Goal: Transaction & Acquisition: Purchase product/service

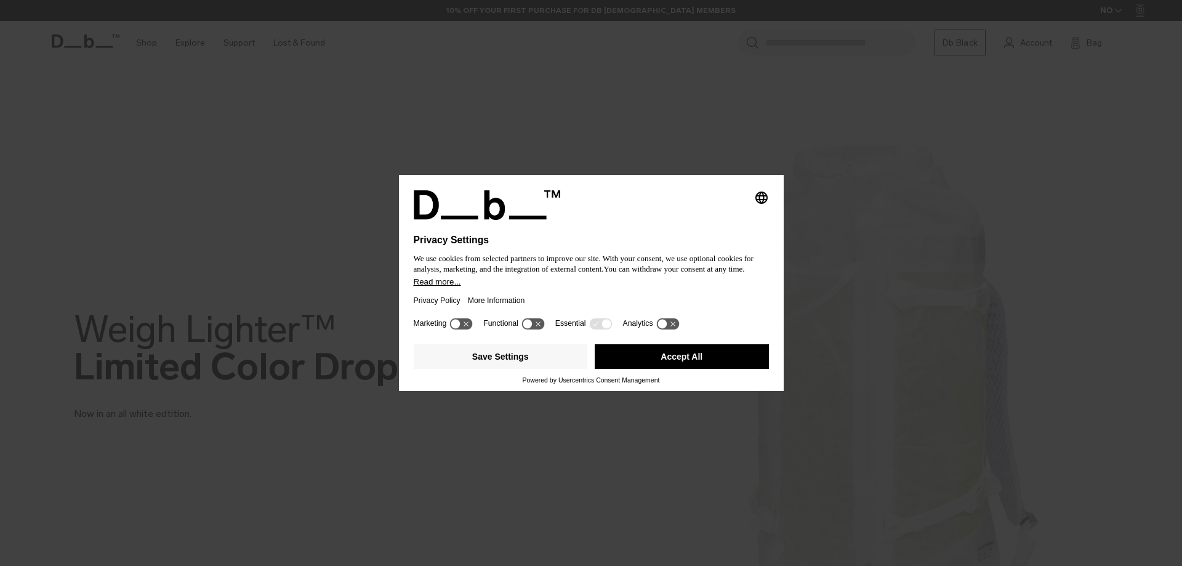
click at [735, 361] on button "Accept All" at bounding box center [682, 356] width 174 height 25
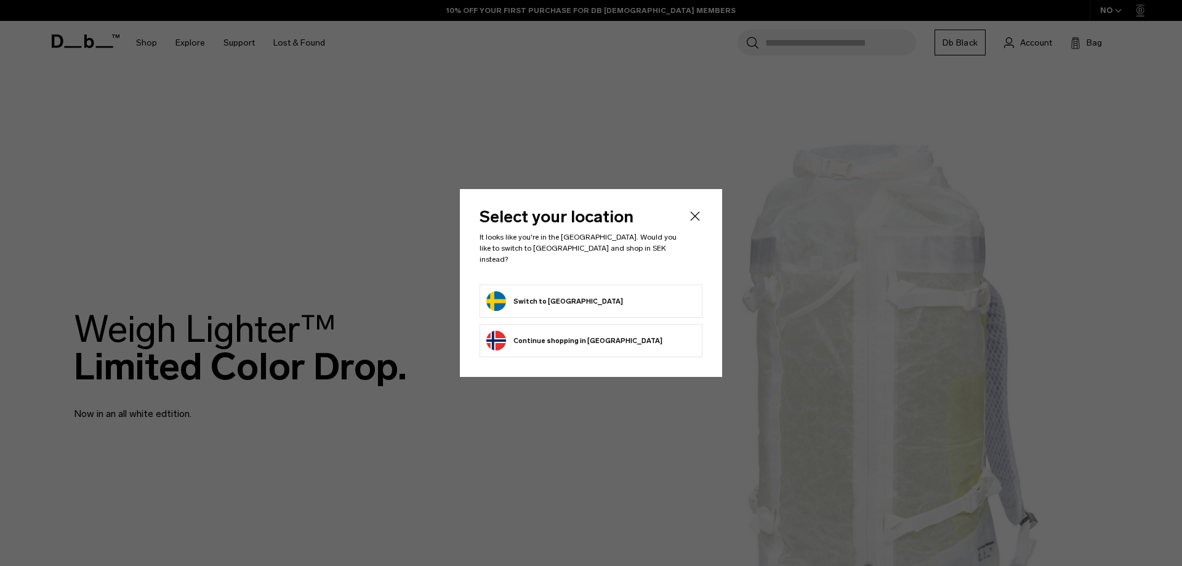
click at [600, 284] on li "Switch to Sweden" at bounding box center [591, 300] width 223 height 33
click at [523, 291] on button "Switch to Sweden" at bounding box center [554, 301] width 137 height 20
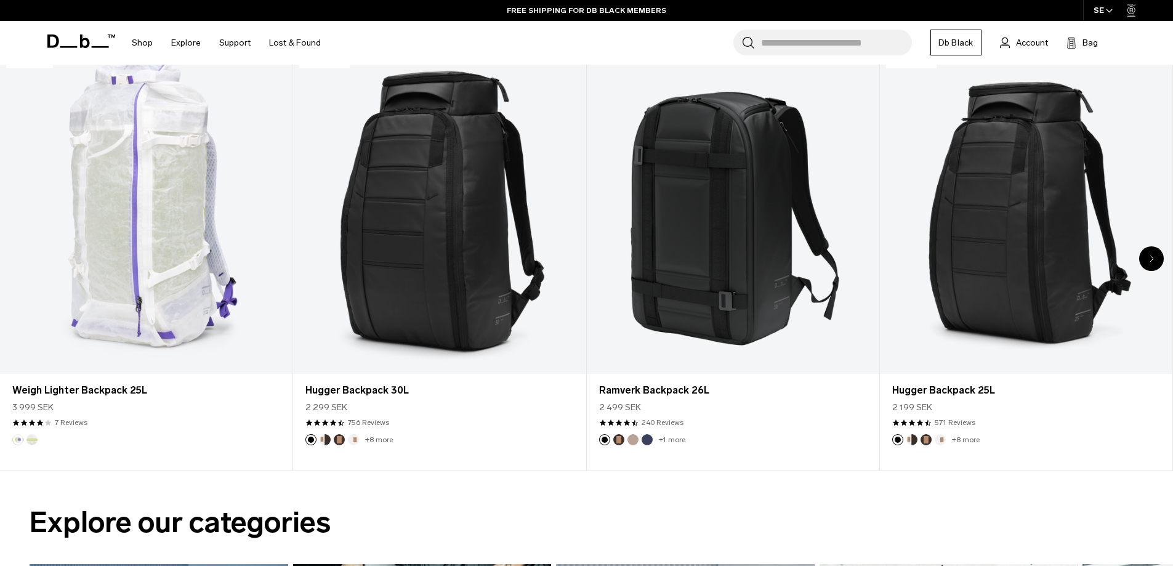
scroll to position [185, 0]
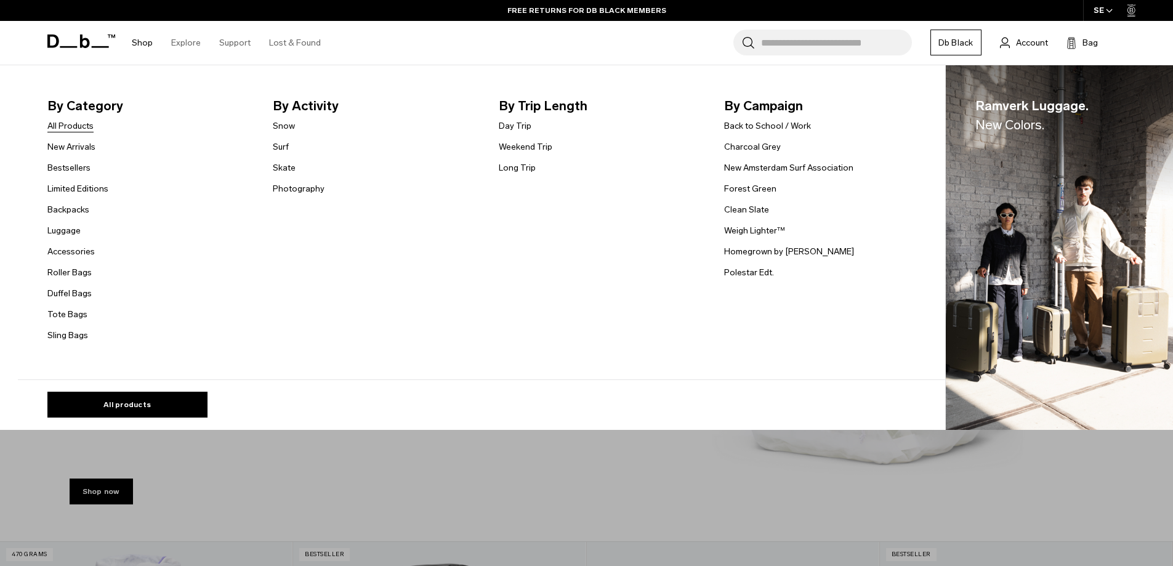
click at [76, 126] on link "All Products" at bounding box center [70, 125] width 46 height 13
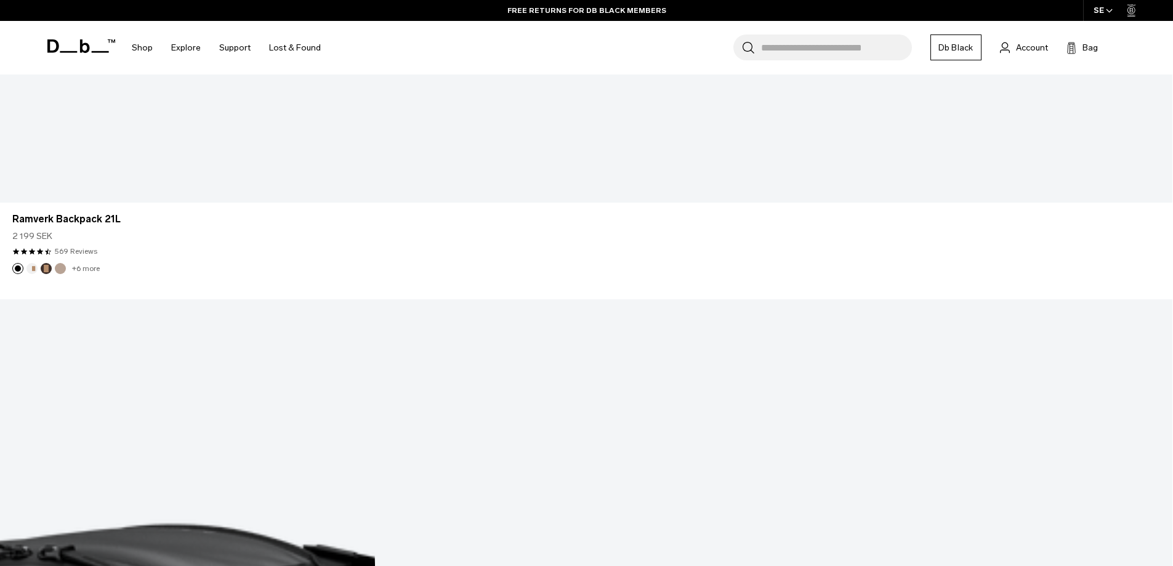
scroll to position [4741, 0]
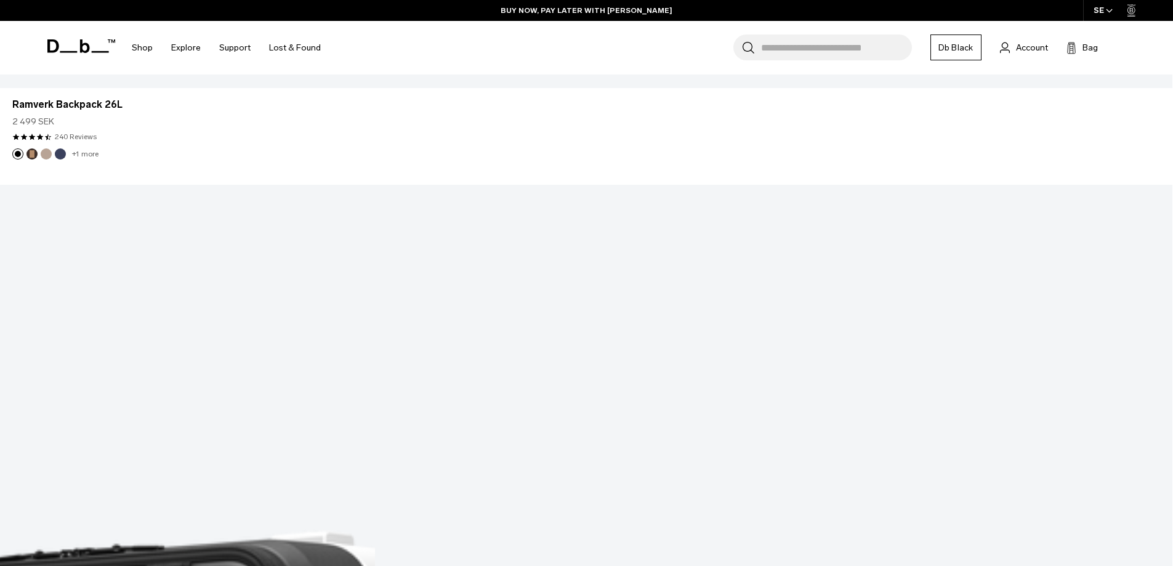
scroll to position [5822, 0]
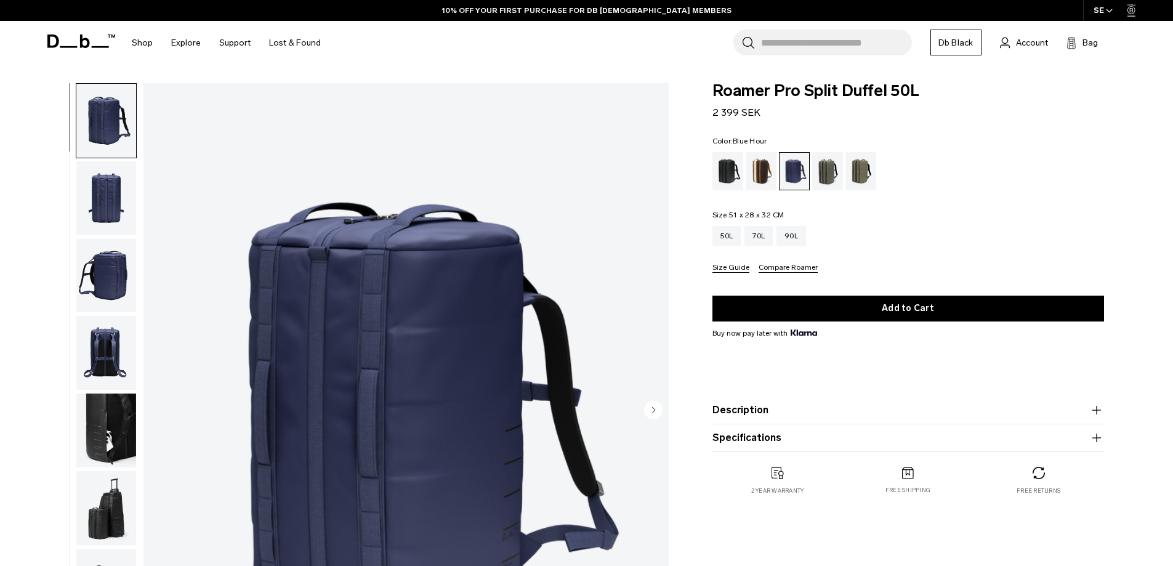
click at [850, 178] on div "Mash Green" at bounding box center [860, 171] width 31 height 38
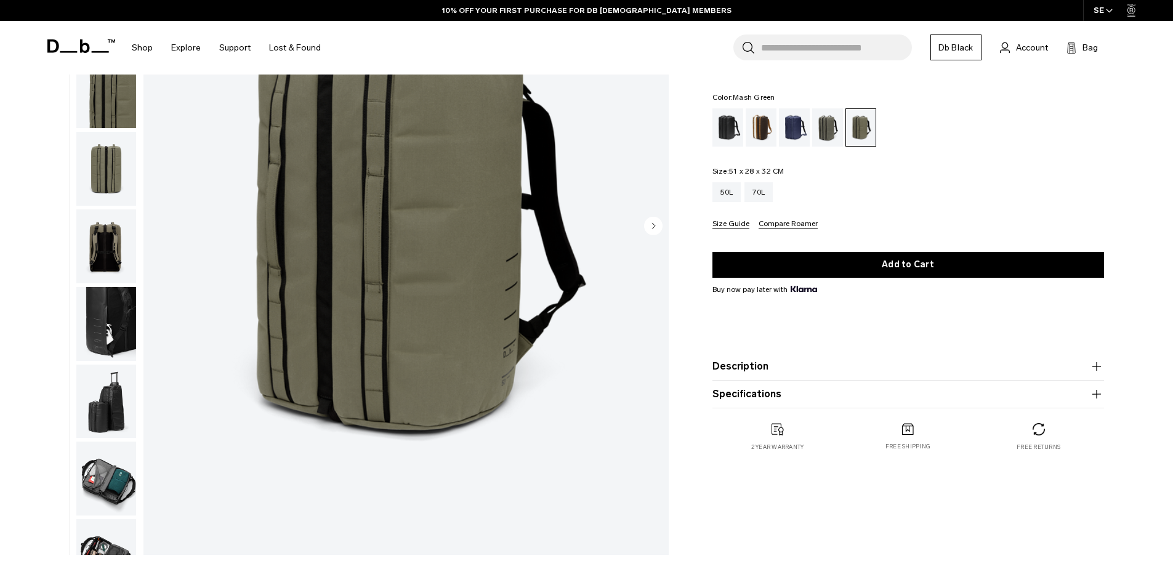
scroll to position [308, 0]
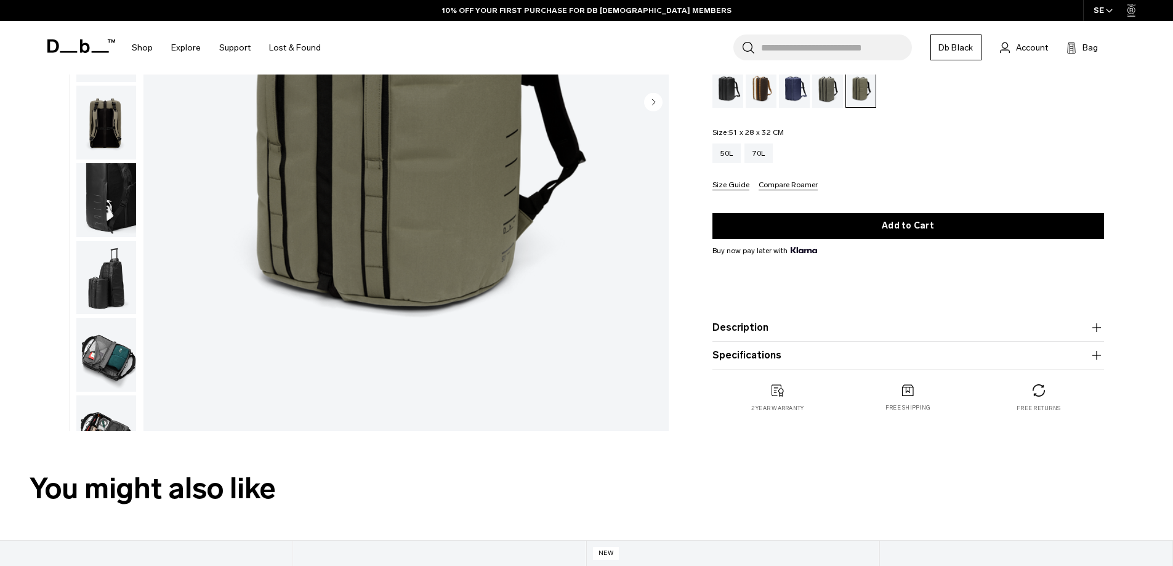
click at [99, 363] on img "button" at bounding box center [106, 355] width 60 height 74
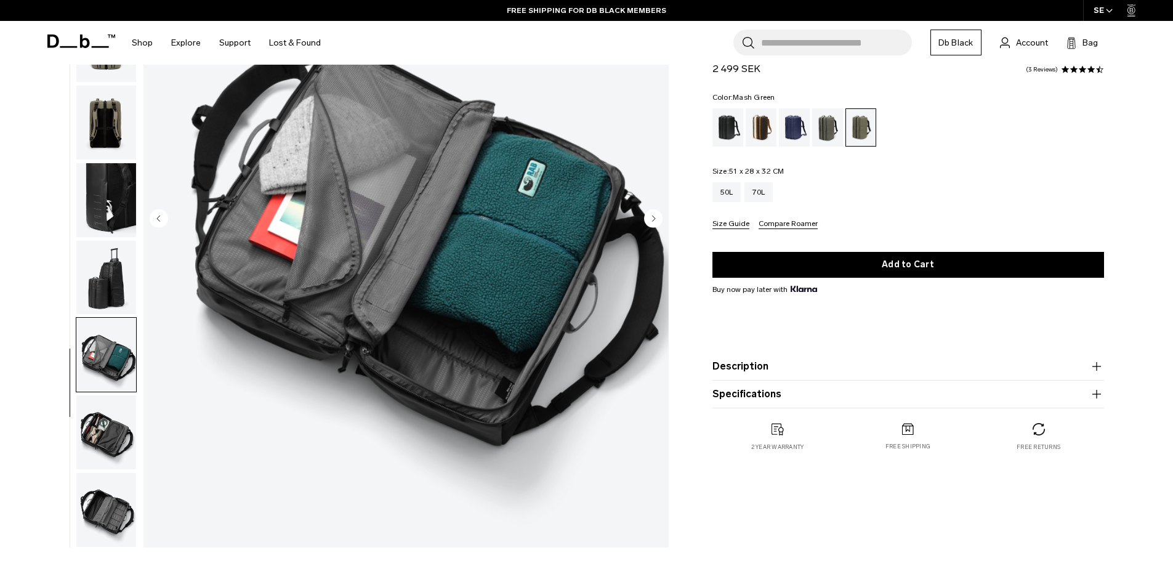
scroll to position [246, 0]
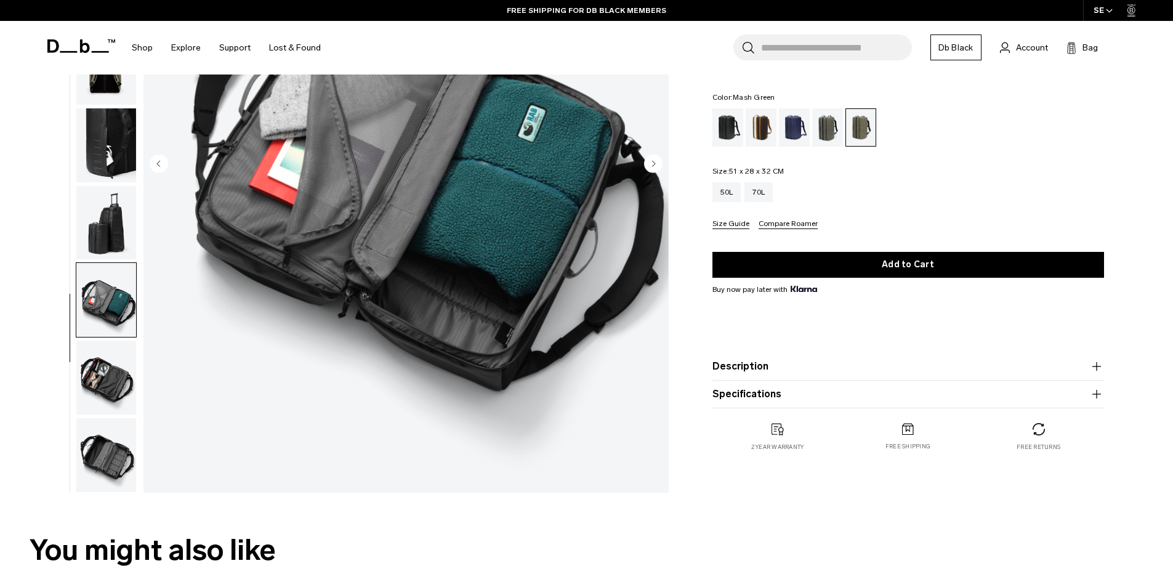
click at [108, 446] on img "button" at bounding box center [106, 455] width 60 height 74
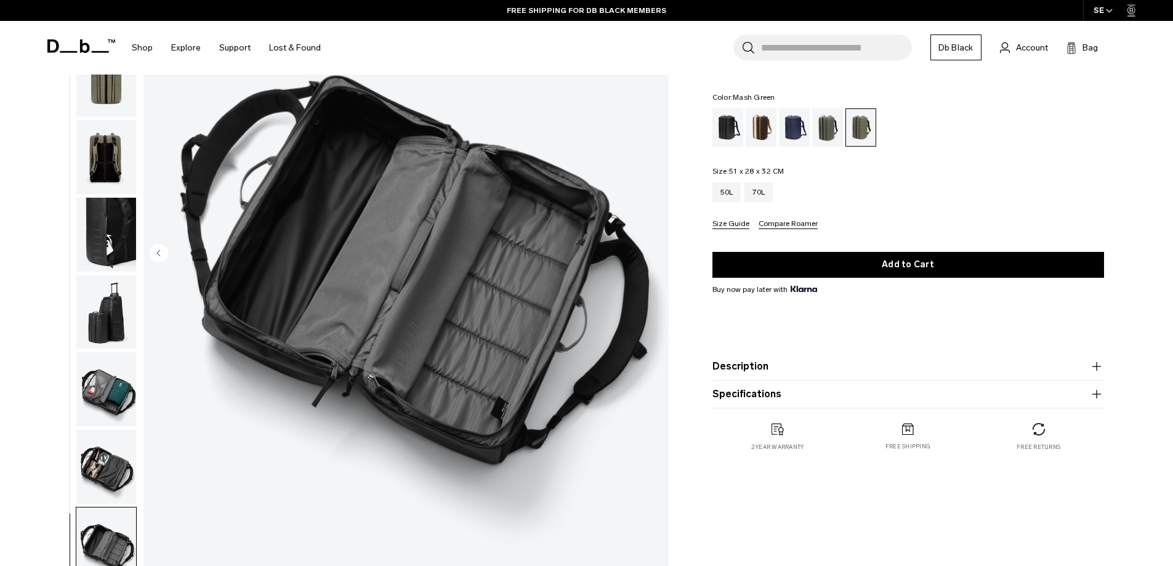
scroll to position [62, 0]
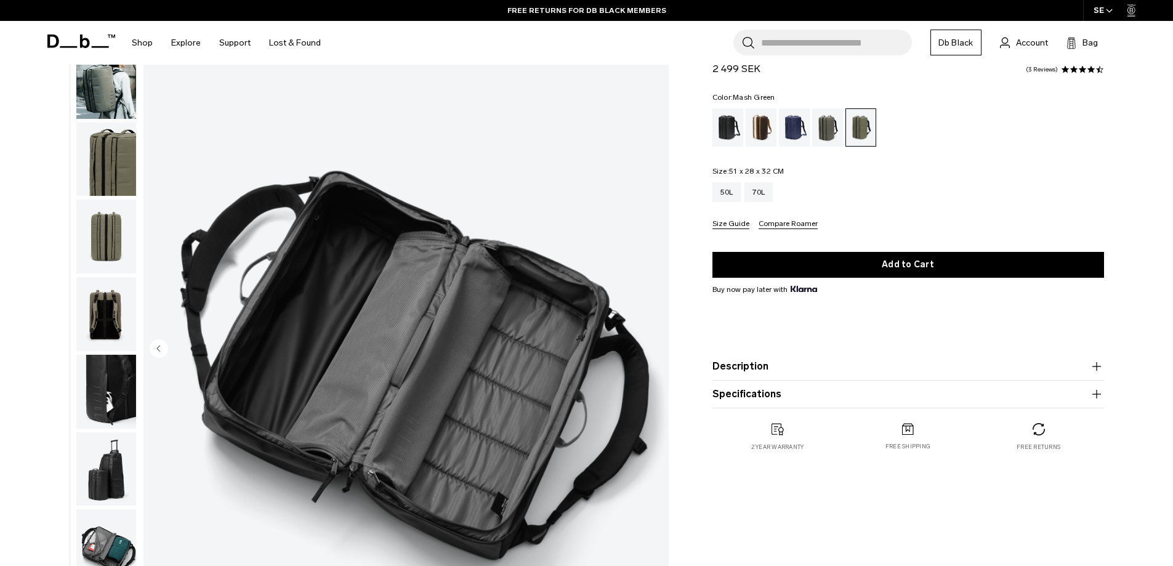
click at [100, 316] on img "button" at bounding box center [106, 314] width 60 height 74
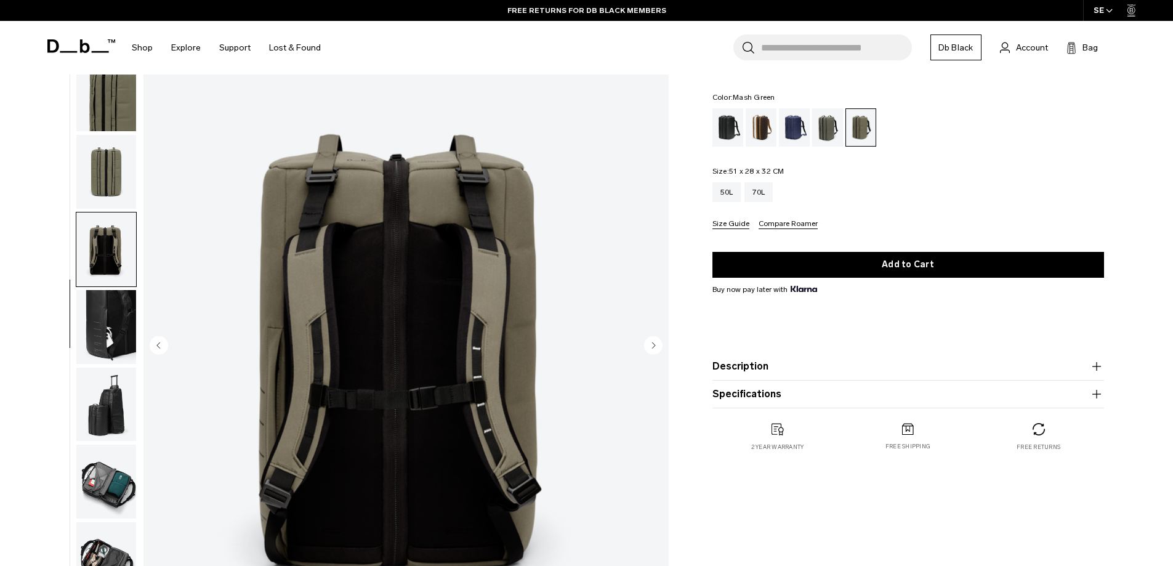
scroll to position [0, 0]
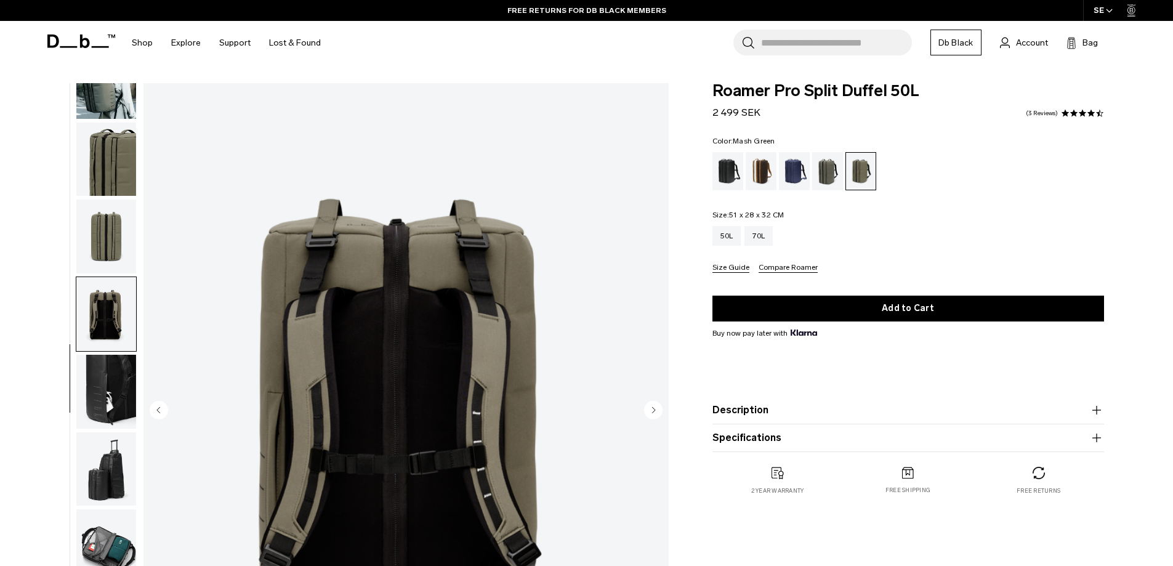
click at [80, 225] on img "button" at bounding box center [106, 236] width 60 height 74
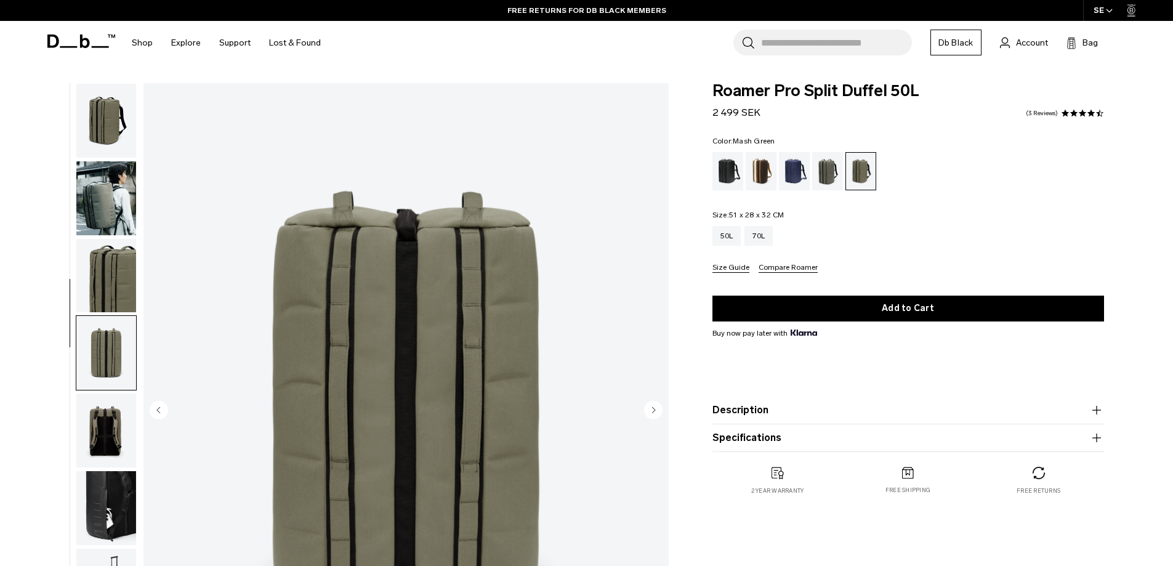
click at [115, 206] on img "button" at bounding box center [106, 198] width 60 height 74
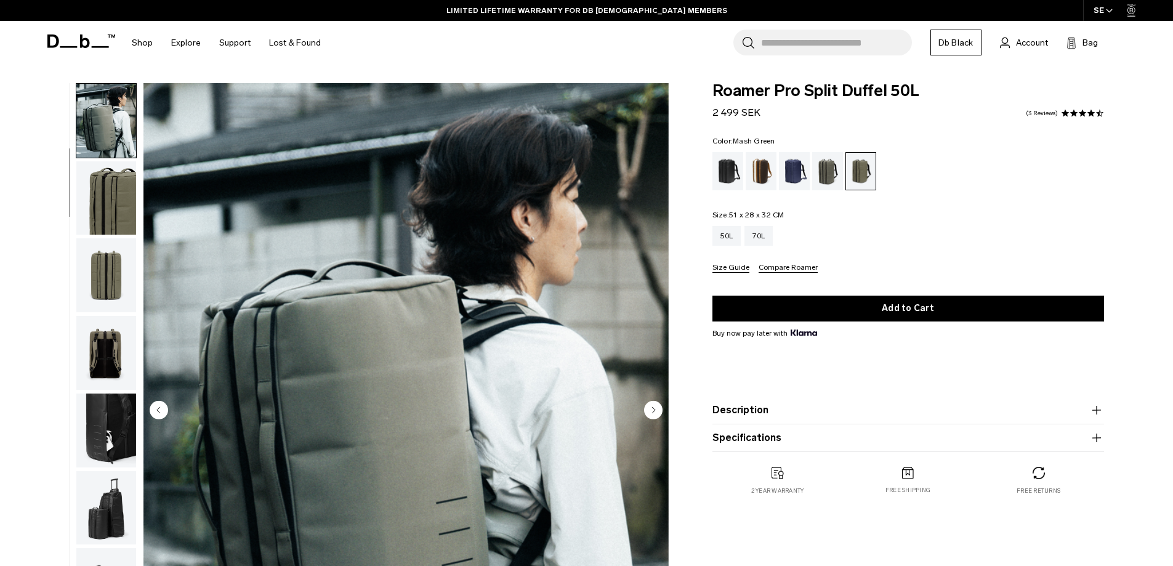
scroll to position [116, 0]
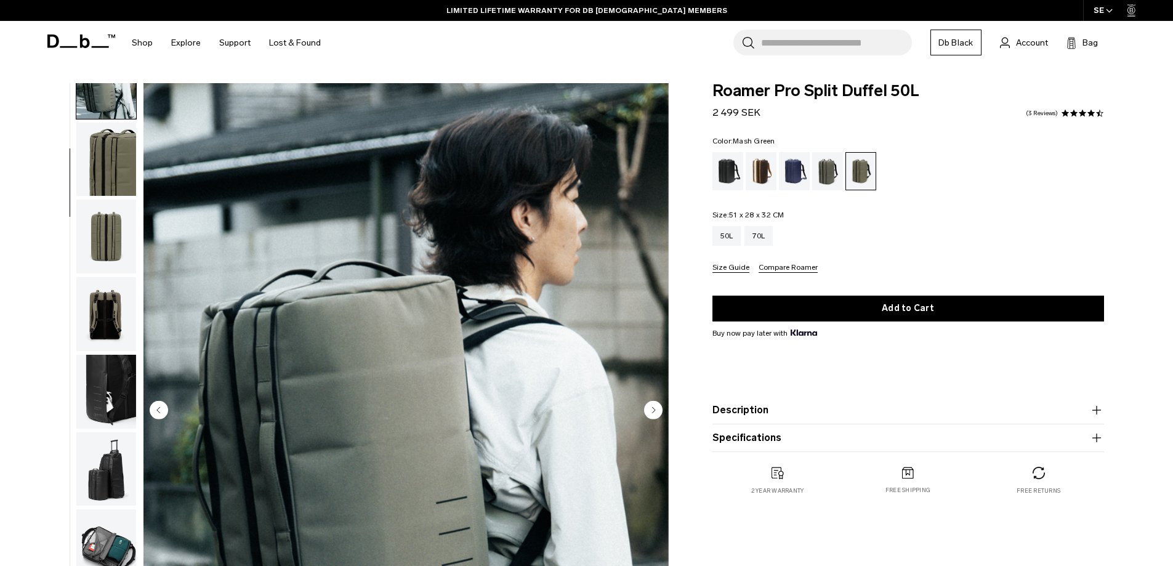
click at [115, 537] on img "button" at bounding box center [106, 546] width 60 height 74
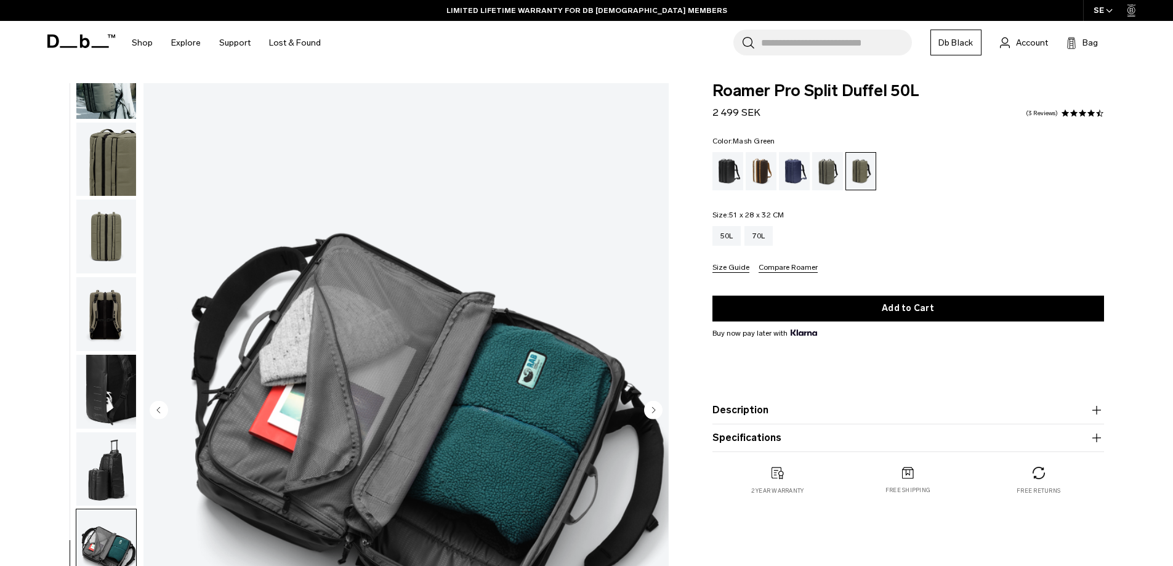
scroll to position [0, 0]
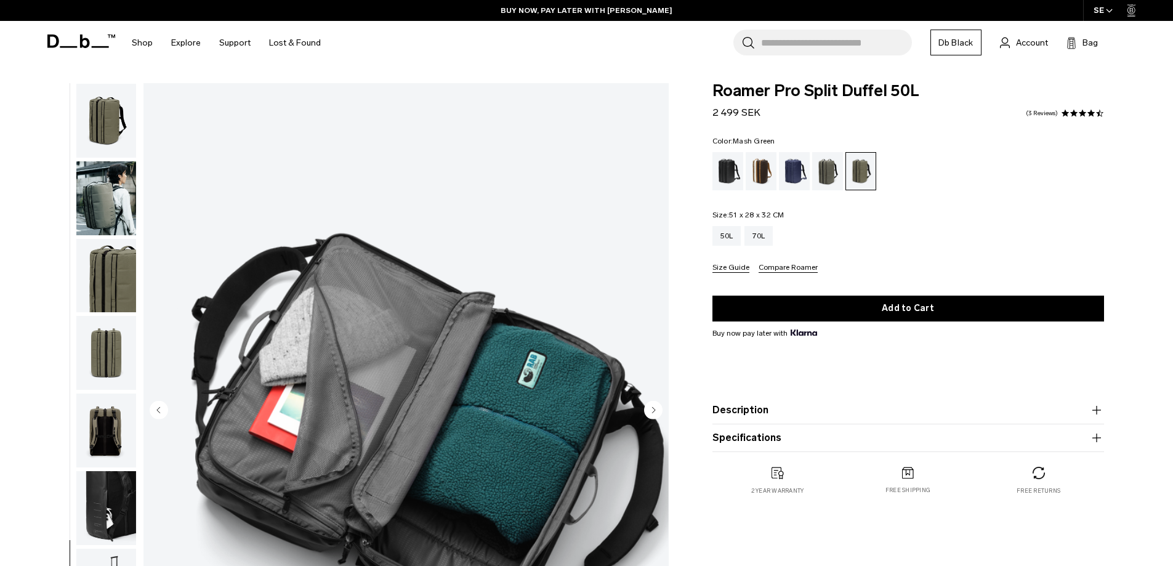
click at [124, 111] on img "button" at bounding box center [106, 121] width 60 height 74
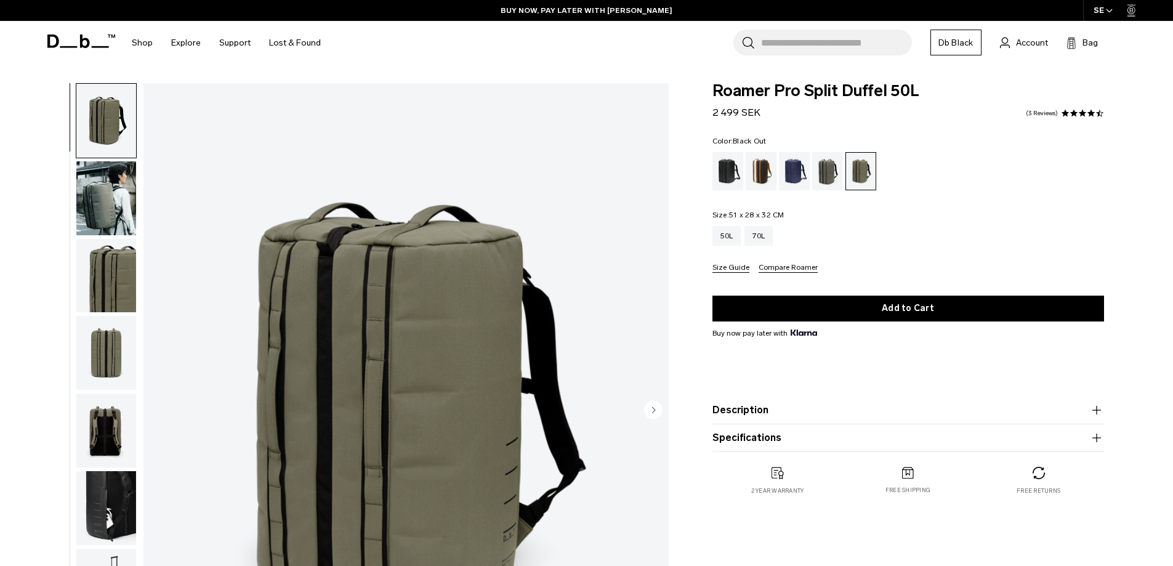
click at [720, 168] on div "Black Out" at bounding box center [727, 171] width 31 height 38
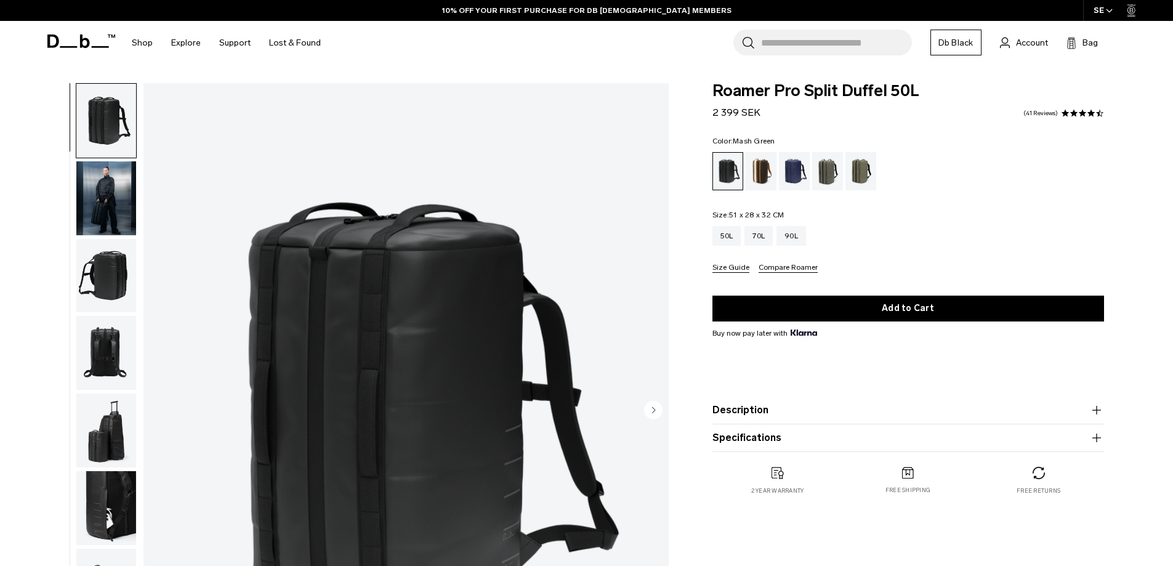
click at [861, 167] on div "Mash Green" at bounding box center [860, 171] width 31 height 38
